Goal: Task Accomplishment & Management: Manage account settings

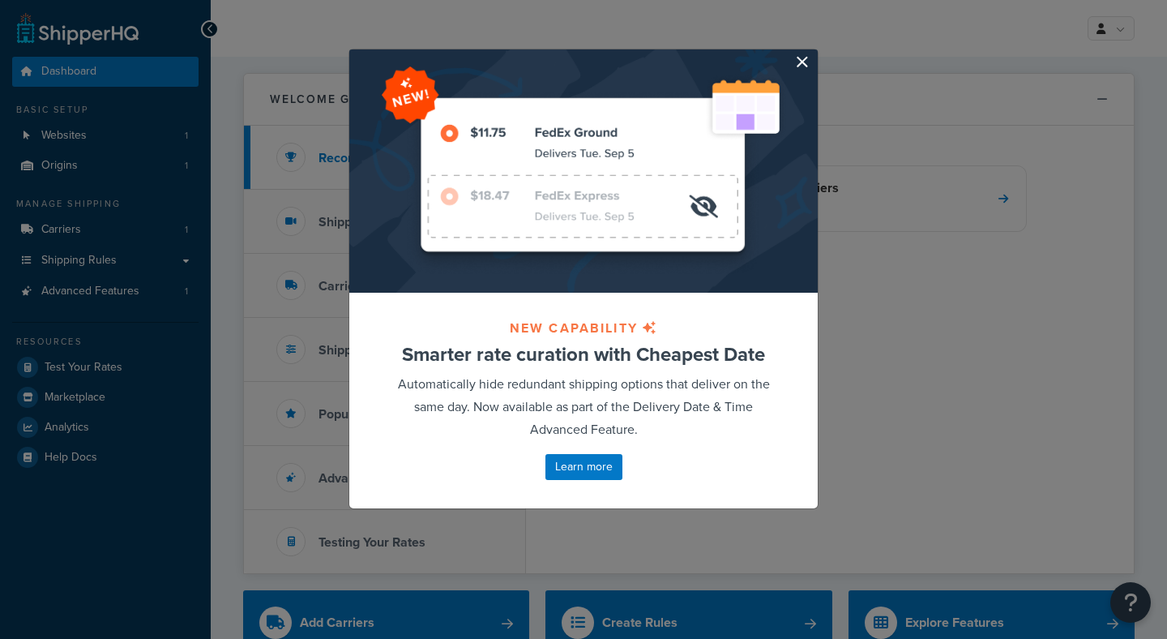
drag, startPoint x: 0, startPoint y: 0, endPoint x: 808, endPoint y: 67, distance: 811.1
click at [814, 54] on button "button" at bounding box center [816, 51] width 4 height 4
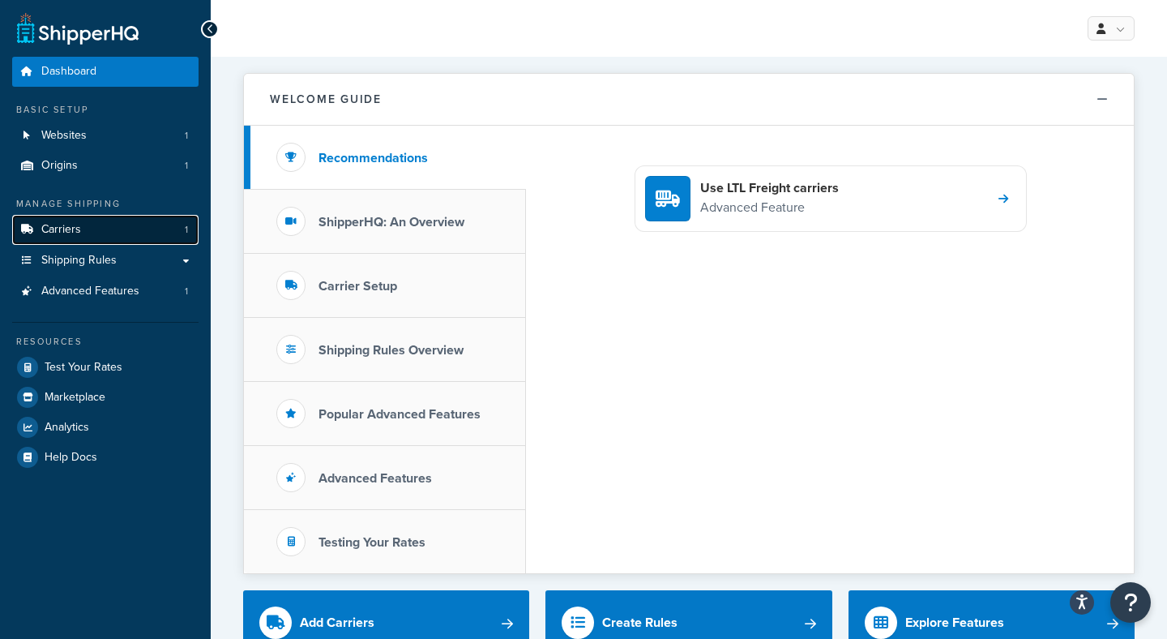
click at [105, 230] on link "Carriers 1" at bounding box center [105, 230] width 186 height 30
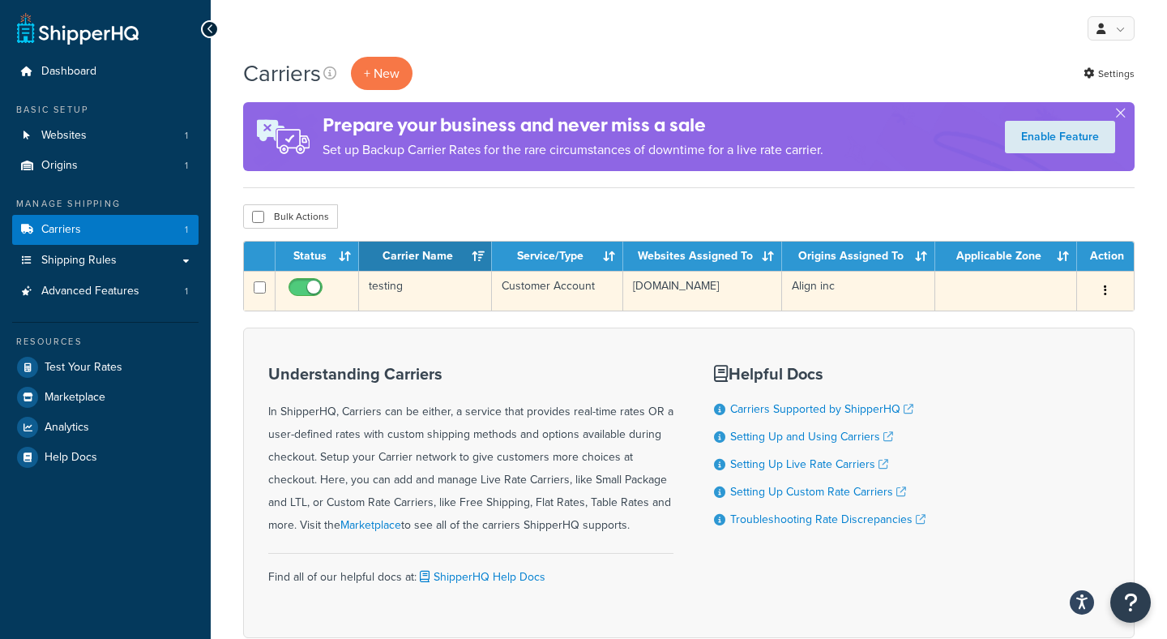
click at [431, 302] on td "testing" at bounding box center [425, 291] width 133 height 40
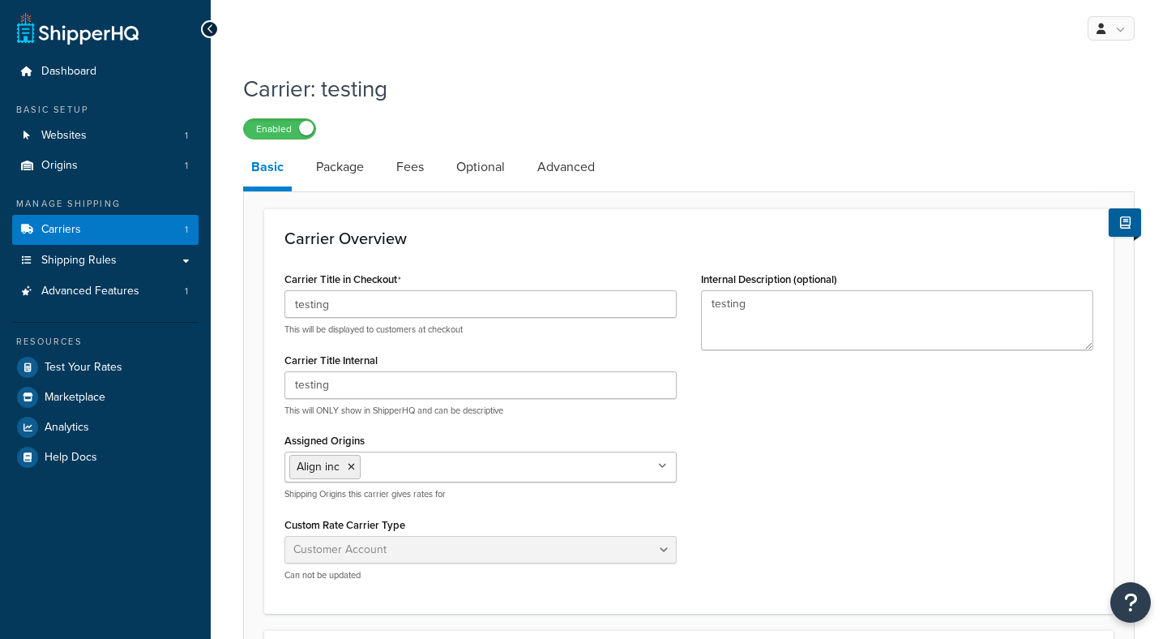
select select "customerAccount"
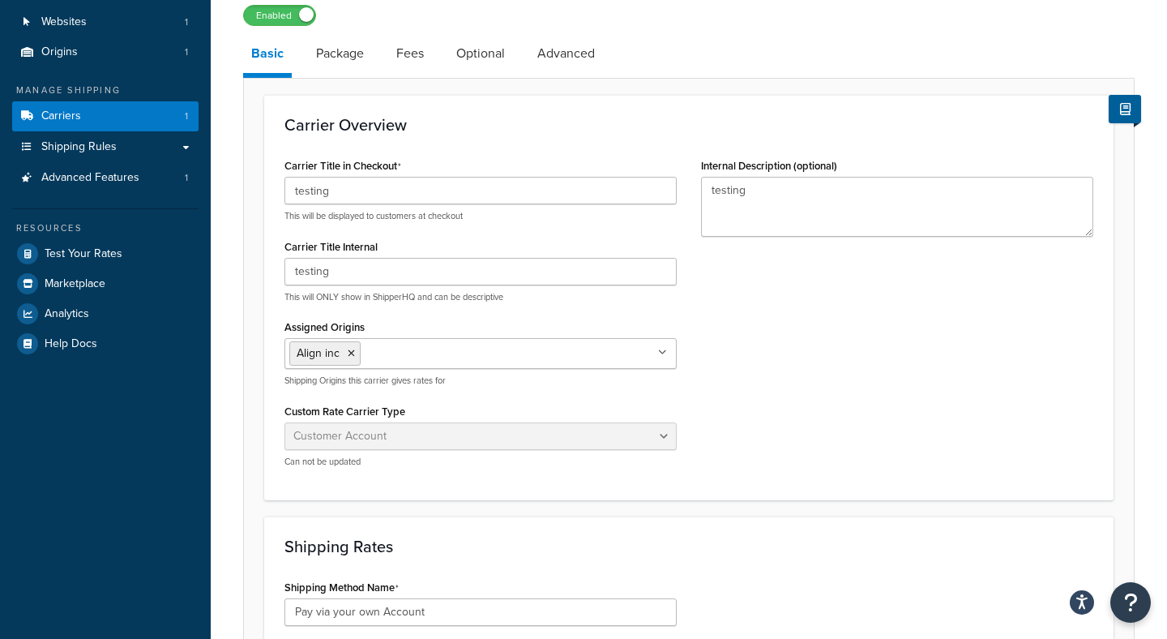
scroll to position [114, 0]
